Goal: Navigation & Orientation: Find specific page/section

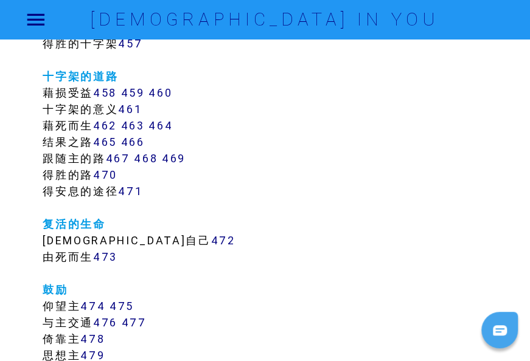
scroll to position [3346, 0]
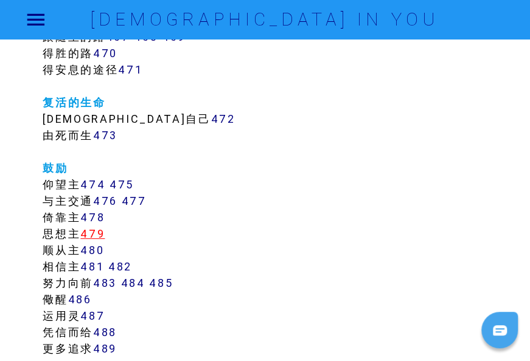
click at [96, 234] on link "479" at bounding box center [92, 234] width 24 height 14
click at [92, 235] on link "479" at bounding box center [92, 234] width 24 height 14
click at [99, 229] on link "479" at bounding box center [92, 234] width 24 height 14
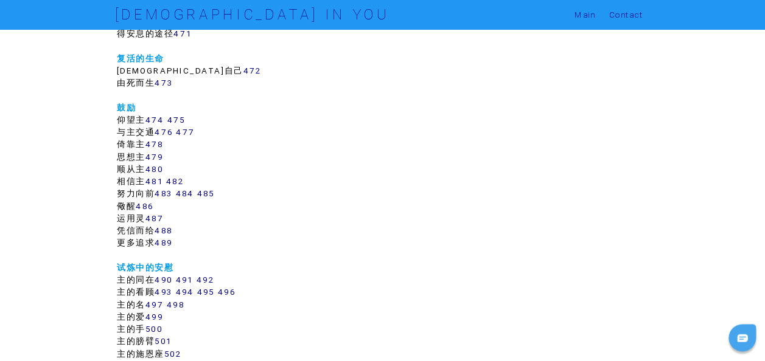
scroll to position [3348, 0]
click at [212, 207] on link "479" at bounding box center [205, 208] width 24 height 14
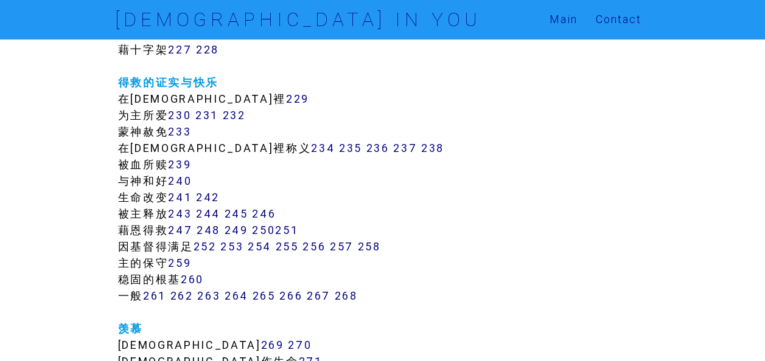
scroll to position [1219, 0]
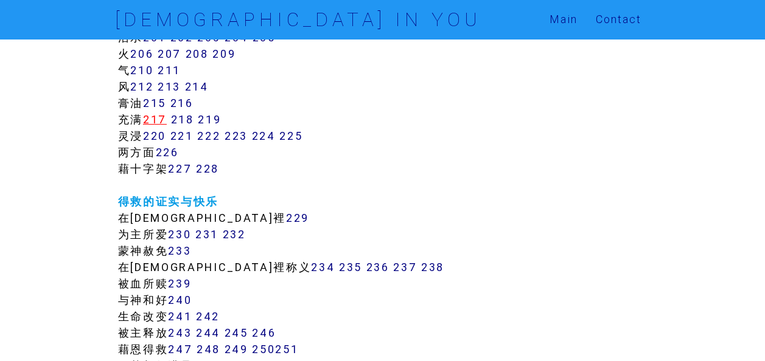
click at [163, 127] on link "217" at bounding box center [155, 120] width 24 height 14
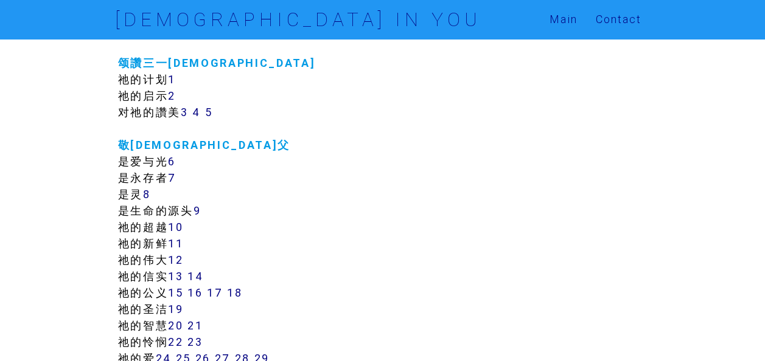
scroll to position [0, 0]
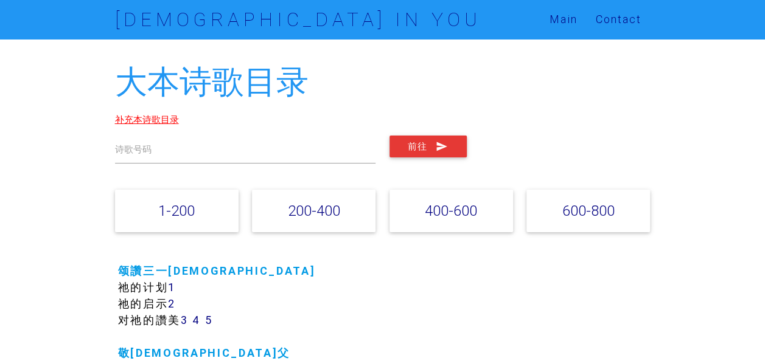
click at [148, 117] on link "补充本诗歌目录" at bounding box center [147, 120] width 64 height 12
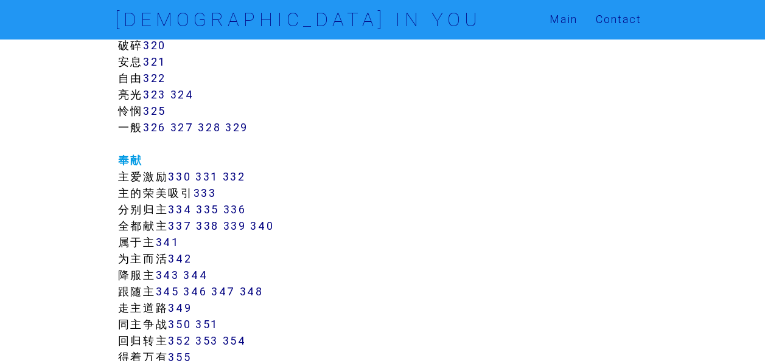
scroll to position [2068, 0]
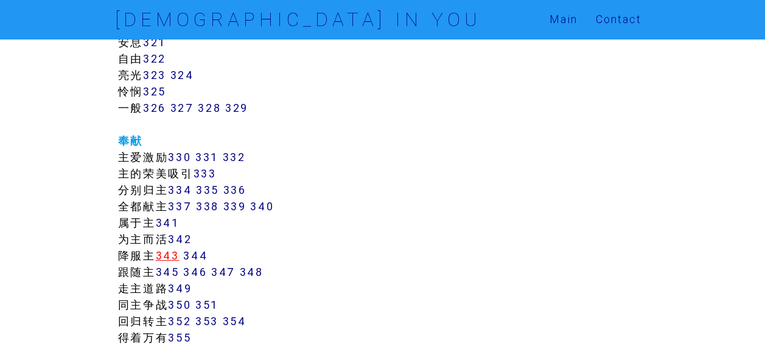
click at [168, 263] on link "343" at bounding box center [168, 256] width 24 height 14
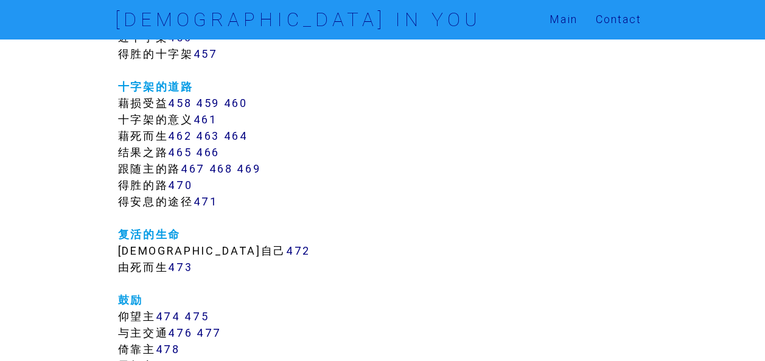
scroll to position [3164, 0]
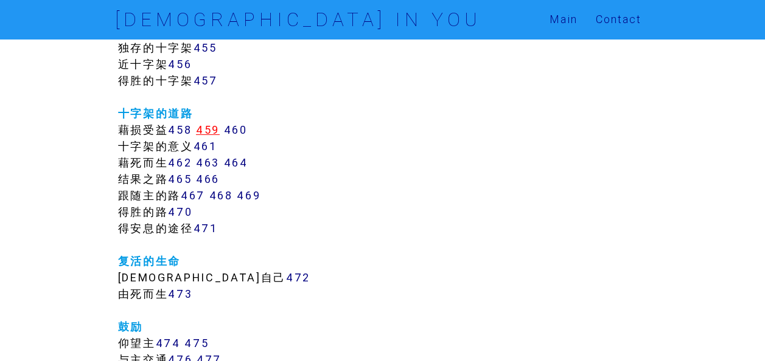
click at [214, 137] on link "459" at bounding box center [208, 130] width 24 height 14
click at [195, 203] on link "467" at bounding box center [193, 196] width 24 height 14
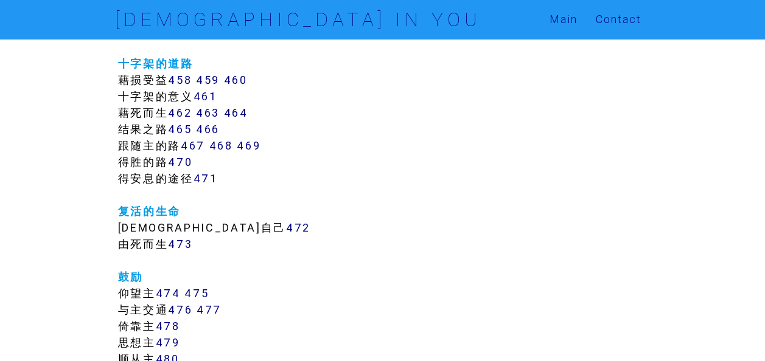
scroll to position [3224, 0]
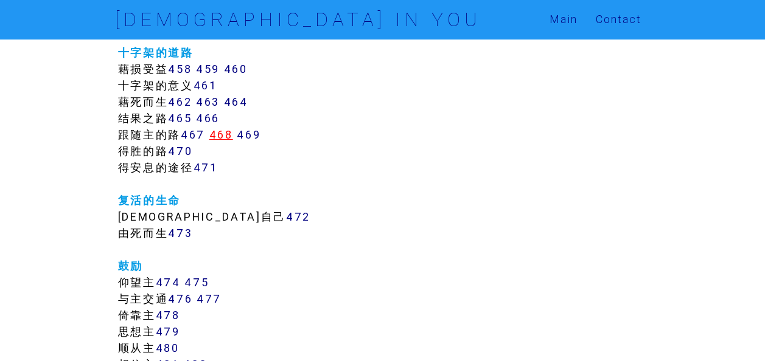
click at [226, 142] on link "468" at bounding box center [221, 135] width 24 height 14
click at [212, 76] on link "459" at bounding box center [208, 69] width 24 height 14
click at [184, 76] on link "458" at bounding box center [180, 69] width 24 height 14
click at [244, 76] on link "460" at bounding box center [236, 69] width 24 height 14
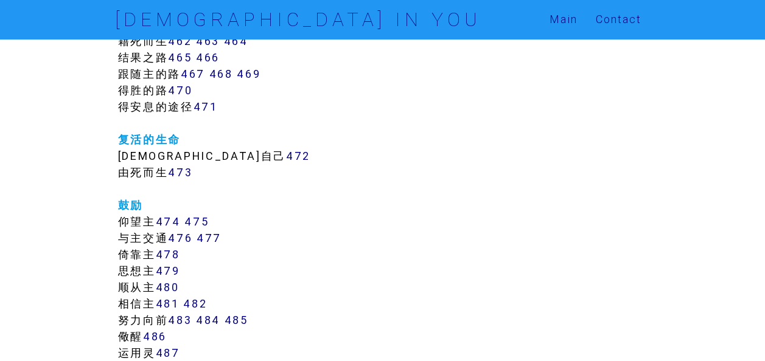
scroll to position [3164, 0]
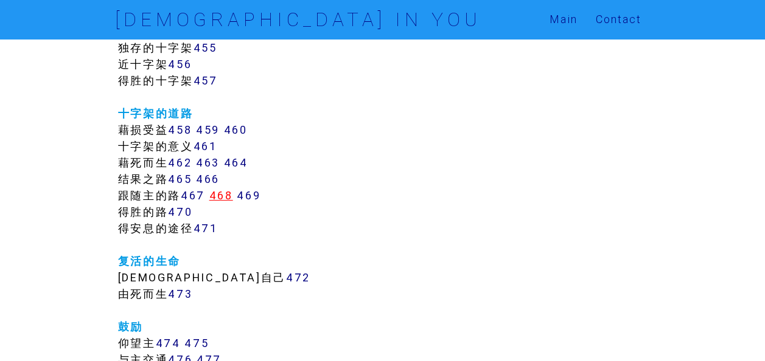
click at [225, 203] on link "468" at bounding box center [221, 196] width 24 height 14
click at [248, 203] on link "469" at bounding box center [249, 196] width 24 height 14
click at [195, 203] on link "467" at bounding box center [193, 196] width 24 height 14
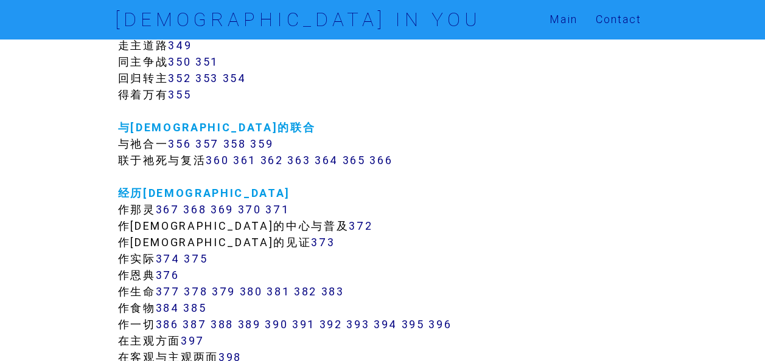
scroll to position [2190, 0]
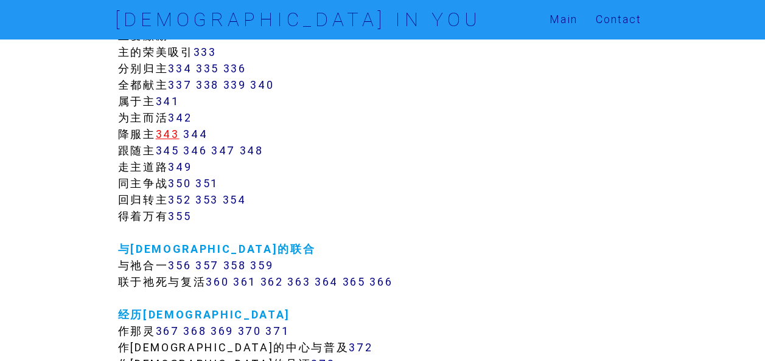
click at [167, 141] on link "343" at bounding box center [168, 134] width 24 height 14
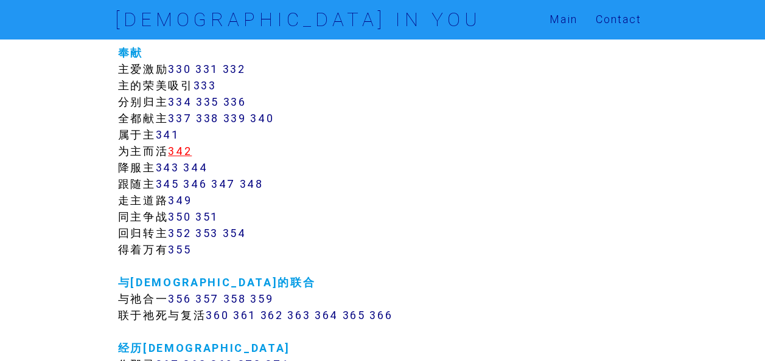
scroll to position [2129, 0]
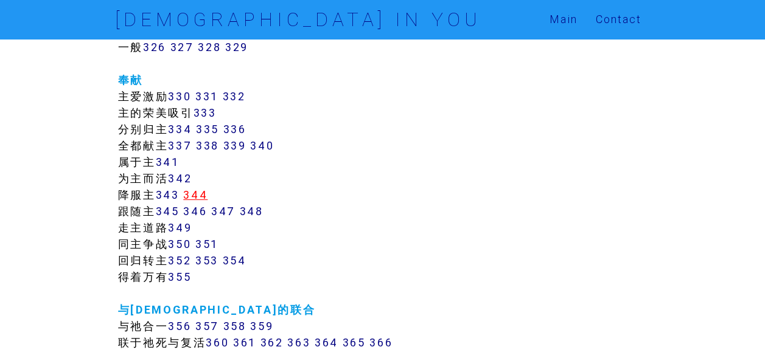
click at [203, 202] on link "344" at bounding box center [195, 195] width 24 height 14
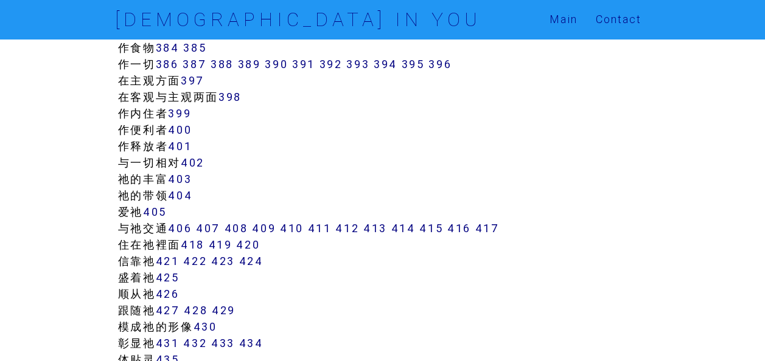
scroll to position [2616, 0]
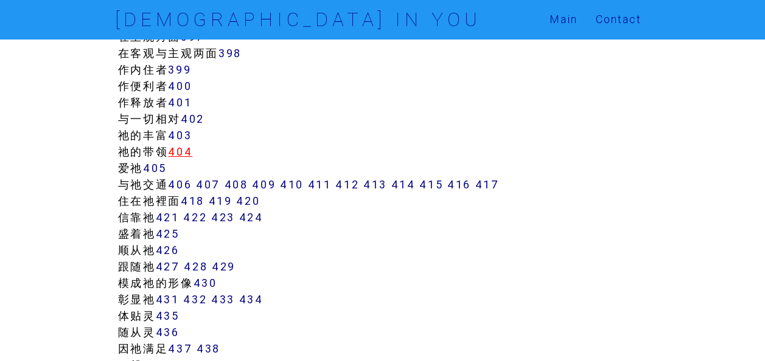
click at [183, 159] on link "404" at bounding box center [180, 152] width 24 height 14
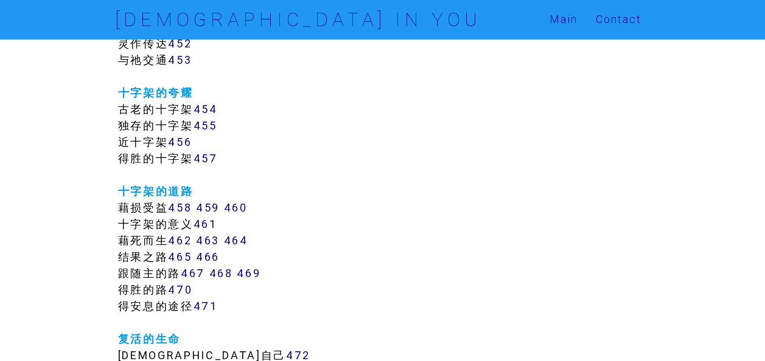
scroll to position [3103, 0]
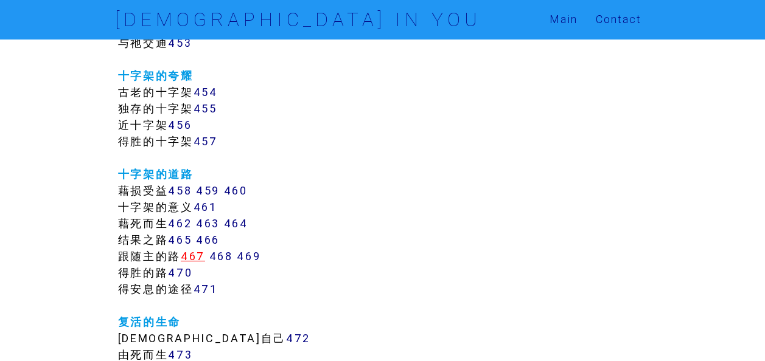
click at [199, 263] on link "467" at bounding box center [193, 256] width 24 height 14
click at [223, 263] on link "468" at bounding box center [221, 256] width 24 height 14
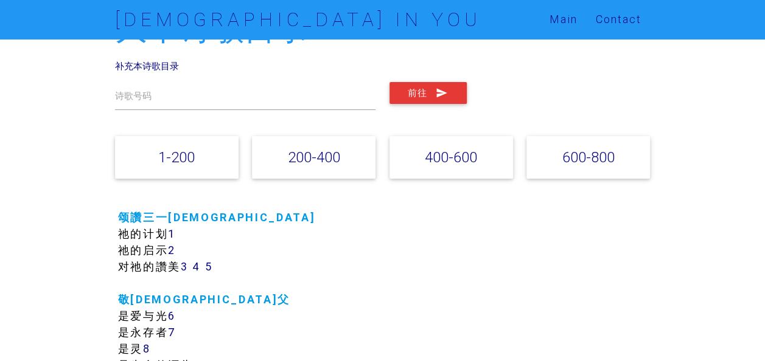
scroll to position [0, 0]
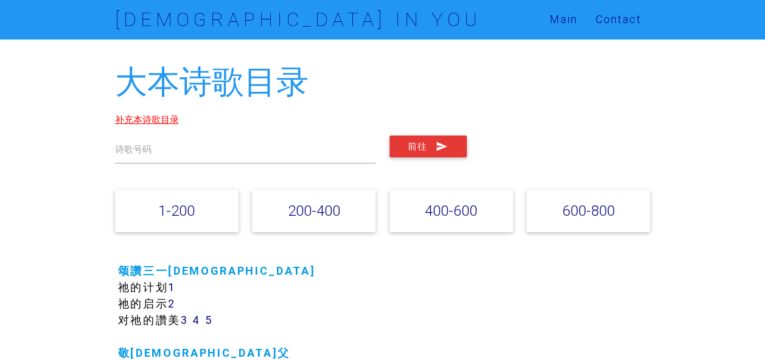
click at [142, 116] on link "补充本诗歌目录" at bounding box center [147, 120] width 64 height 12
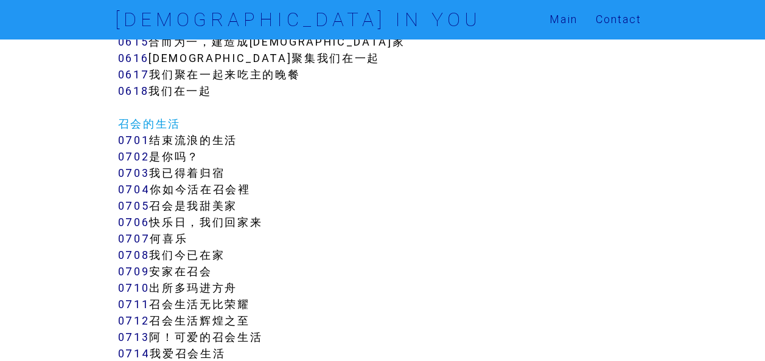
scroll to position [4015, 0]
